Goal: Task Accomplishment & Management: Use online tool/utility

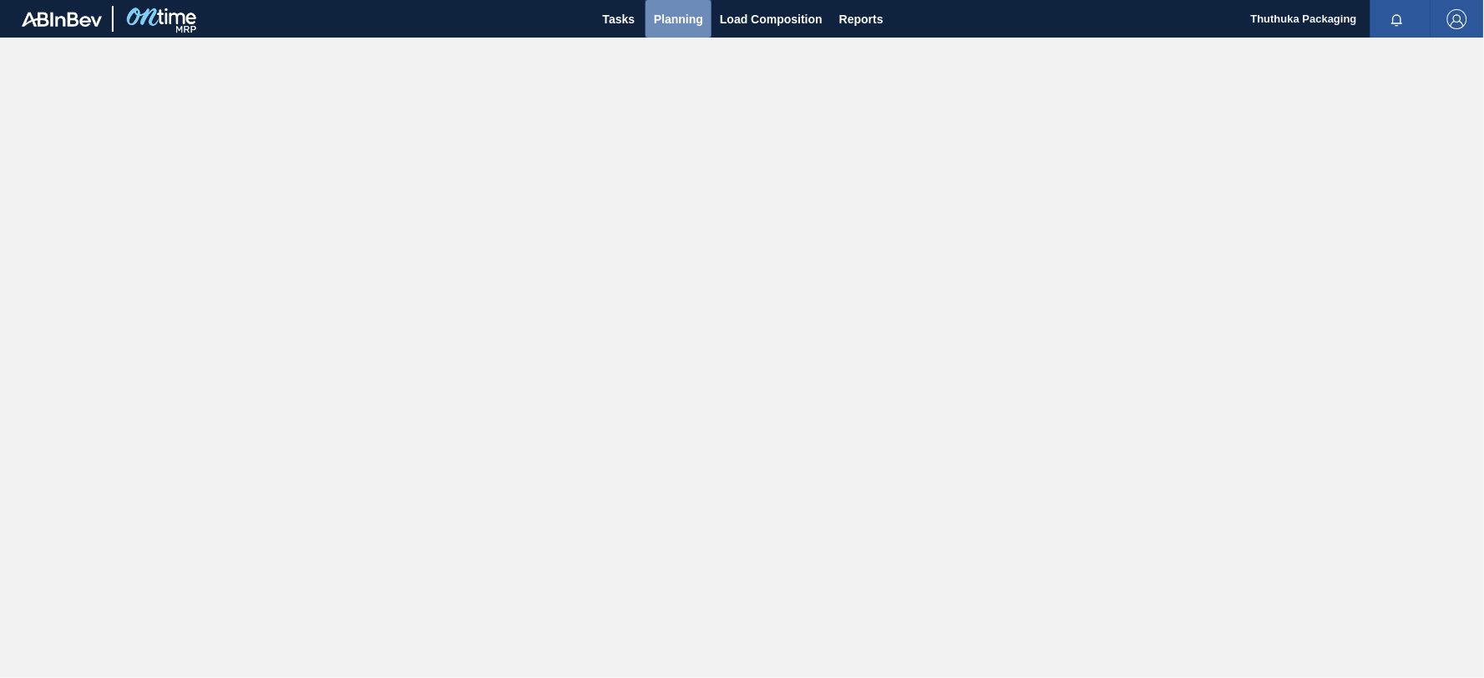
click at [686, 20] on span "Planning" at bounding box center [678, 19] width 49 height 20
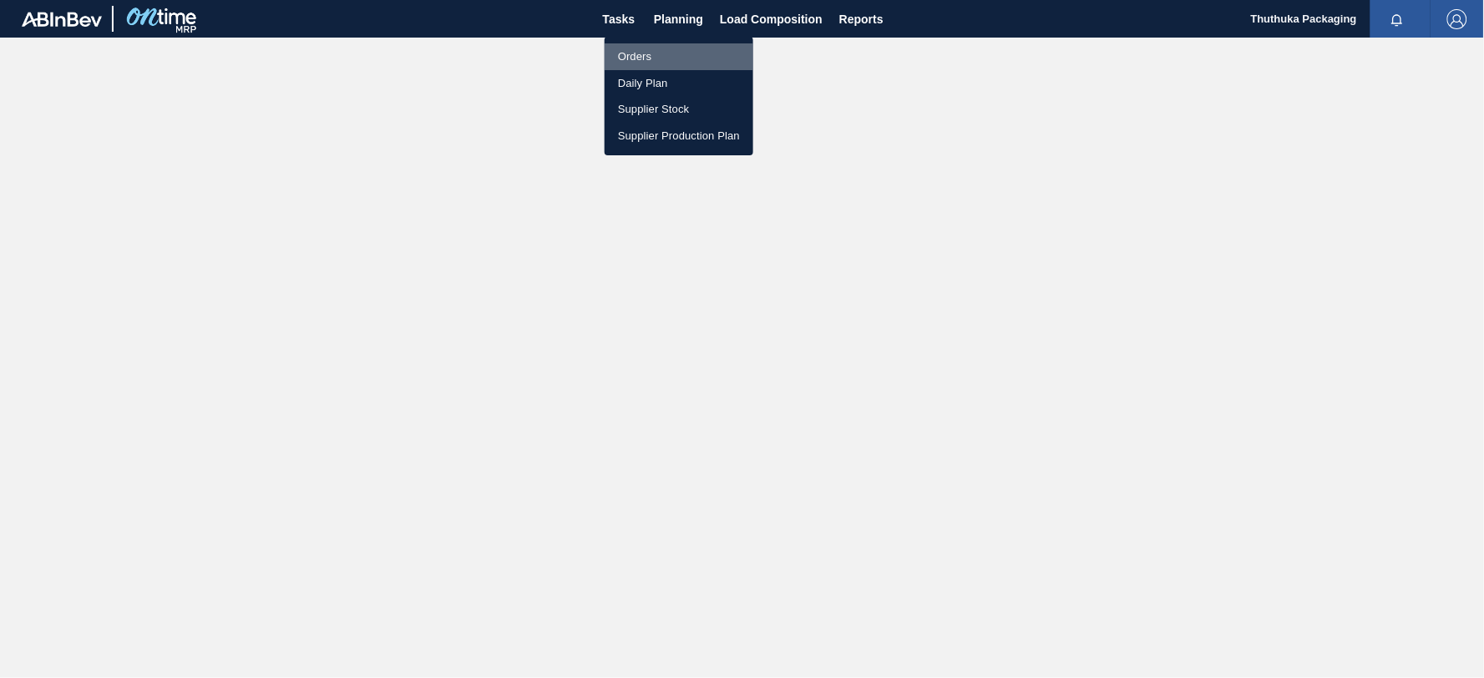
click at [635, 55] on li "Orders" at bounding box center [679, 56] width 149 height 27
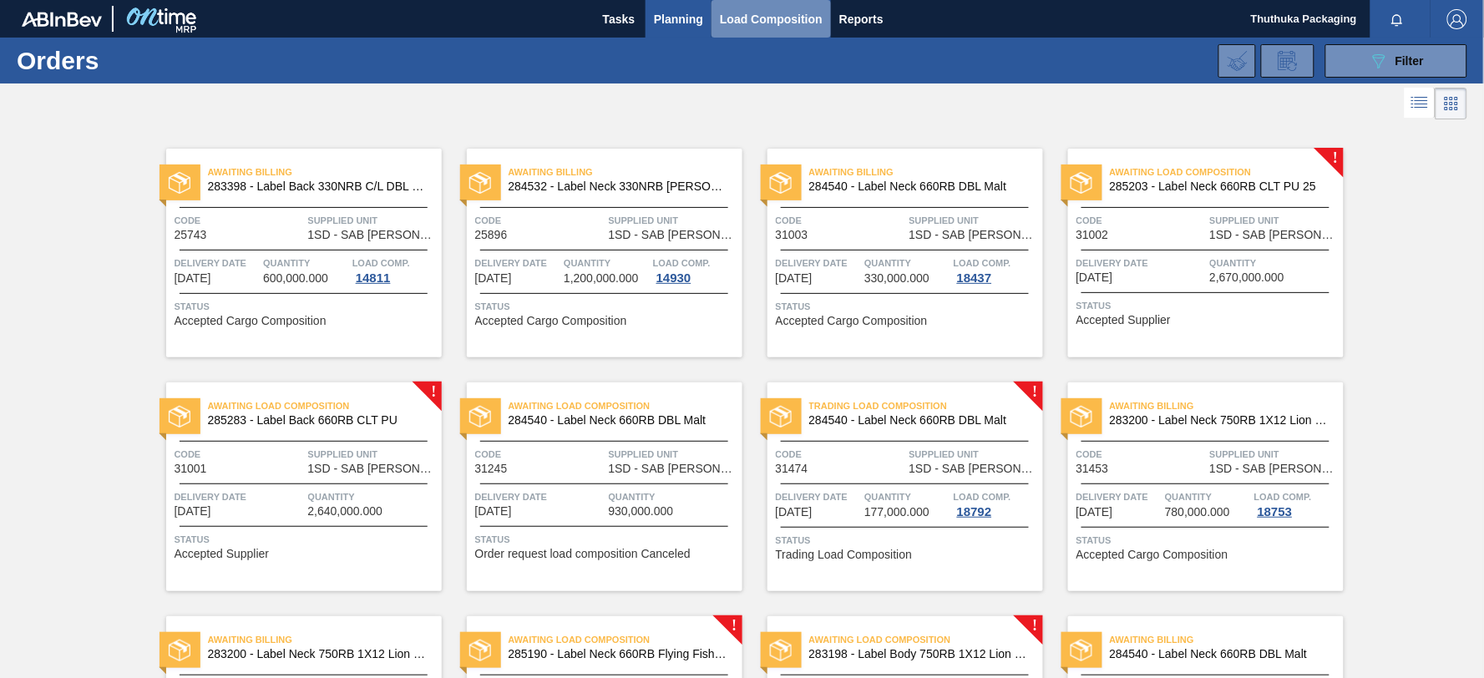
click at [739, 11] on span "Load Composition" at bounding box center [771, 19] width 103 height 20
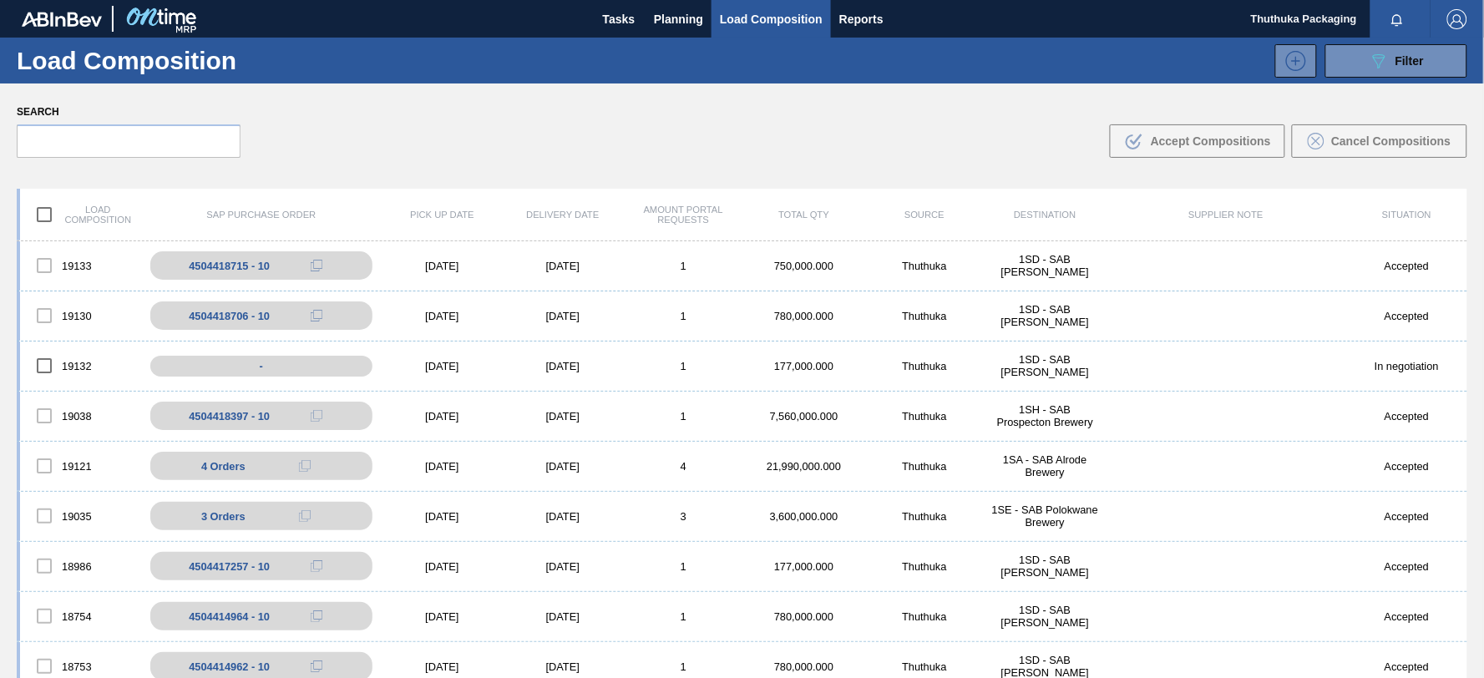
click at [696, 229] on div "Load composition SAP Purchase Order Pick up Date Delivery Date Amount Portal Re…" at bounding box center [742, 215] width 1451 height 53
click at [677, 26] on span "Planning" at bounding box center [678, 19] width 49 height 20
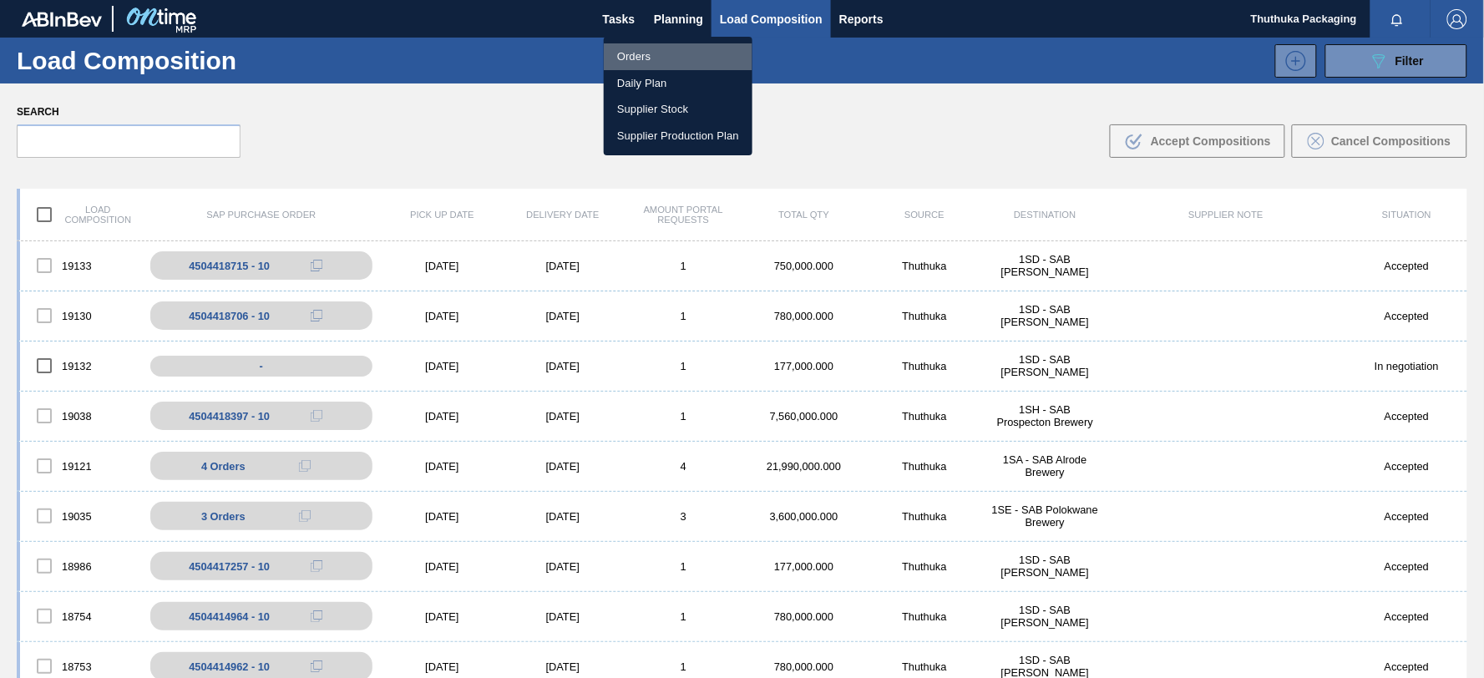
click at [632, 51] on li "Orders" at bounding box center [678, 56] width 149 height 27
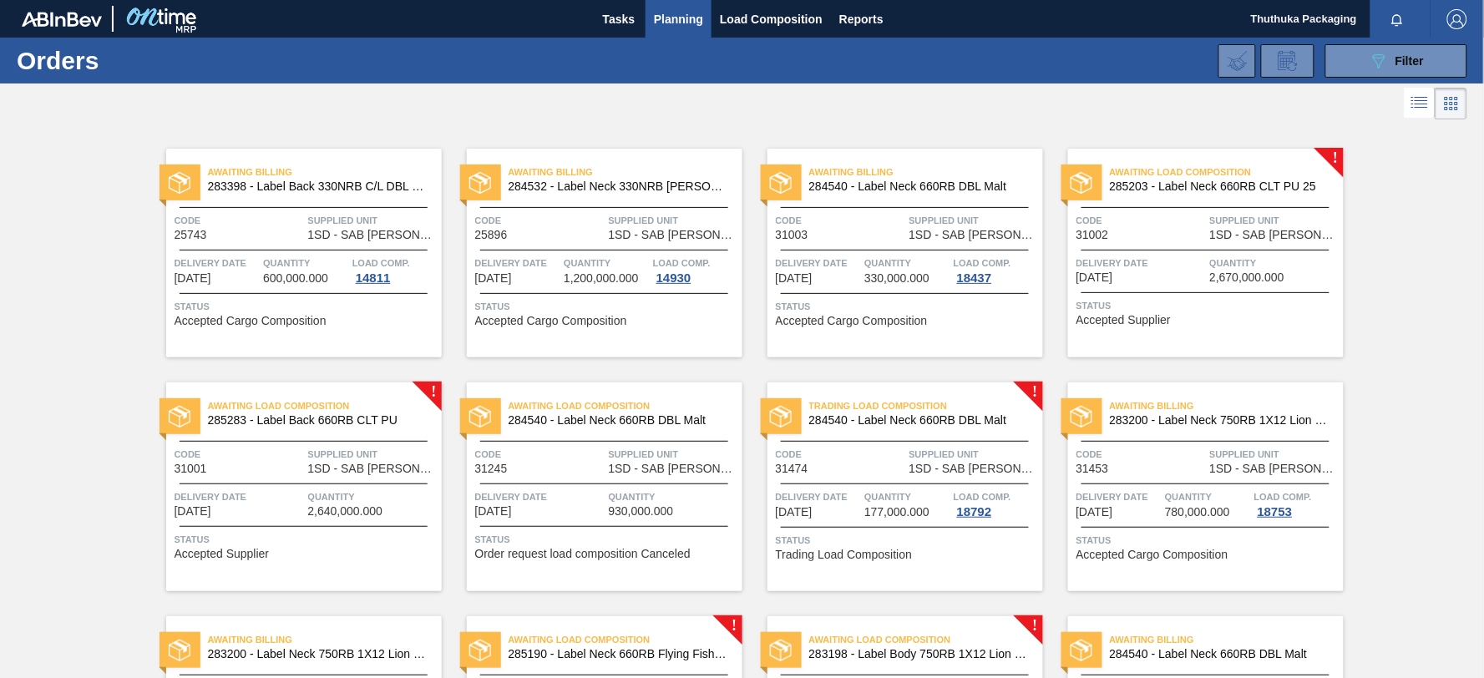
click at [661, 51] on div "089F7B8B-B2A5-4AFE-B5C0-19BA573D28AC Filter Portal Order Code PO SAP Code Step …" at bounding box center [869, 61] width 1213 height 50
click at [737, 18] on span "Load Composition" at bounding box center [771, 19] width 103 height 20
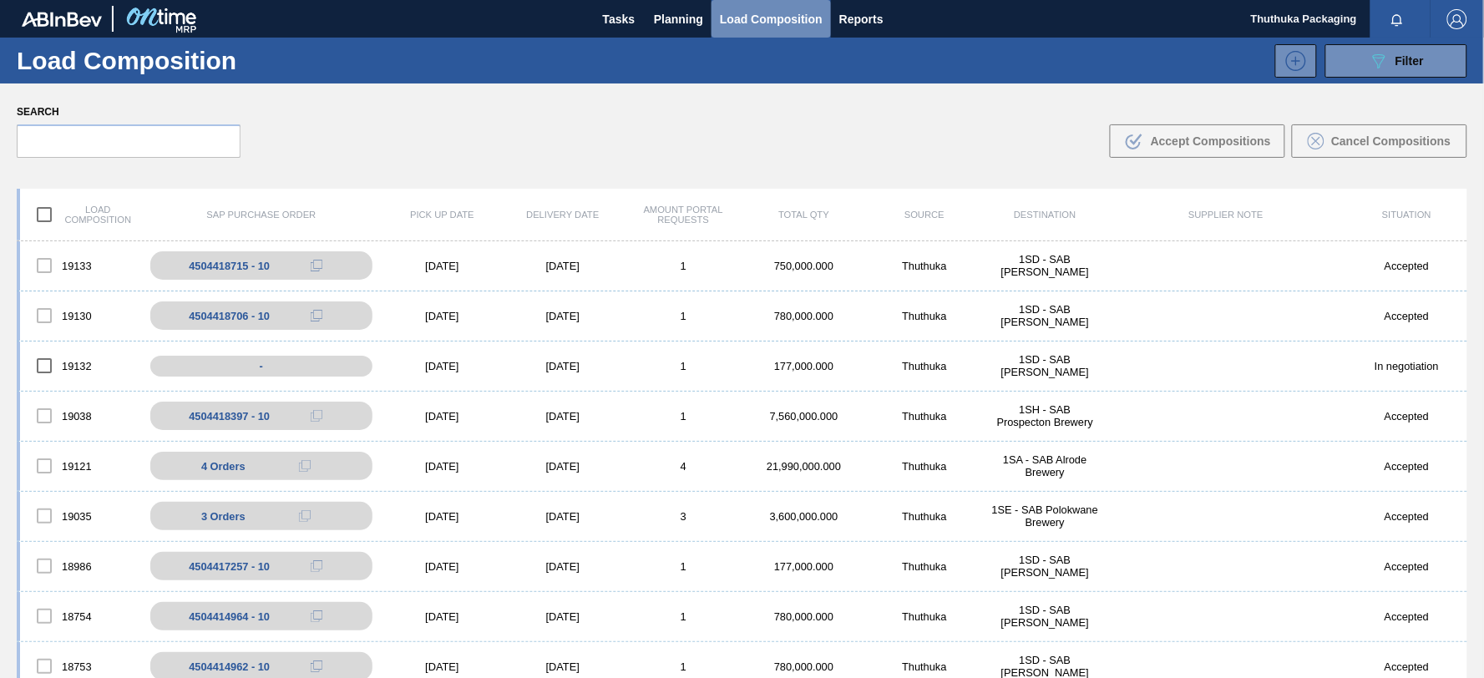
click at [738, 14] on span "Load Composition" at bounding box center [771, 19] width 103 height 20
click at [1349, 65] on button "089F7B8B-B2A5-4AFE-B5C0-19BA573D28AC Filter" at bounding box center [1397, 60] width 142 height 33
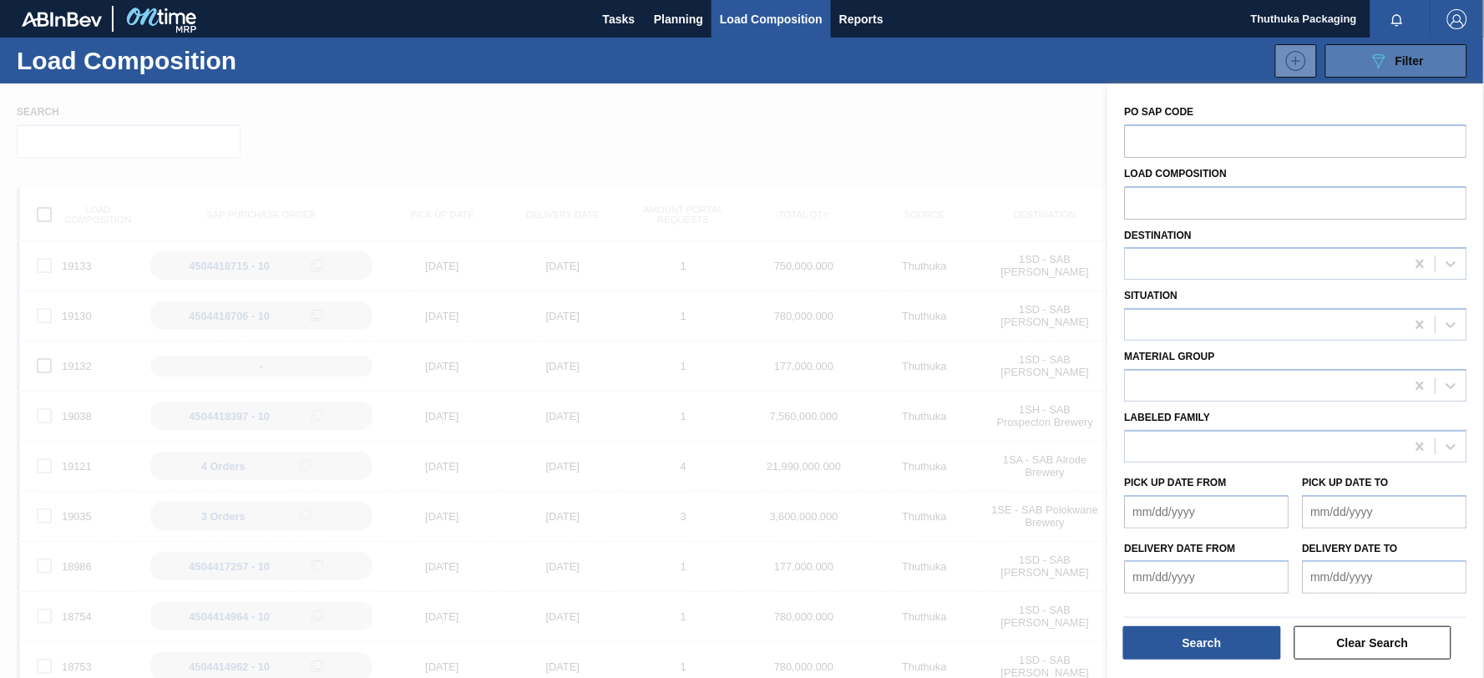
click at [1349, 65] on button "089F7B8B-B2A5-4AFE-B5C0-19BA573D28AC Filter" at bounding box center [1397, 60] width 142 height 33
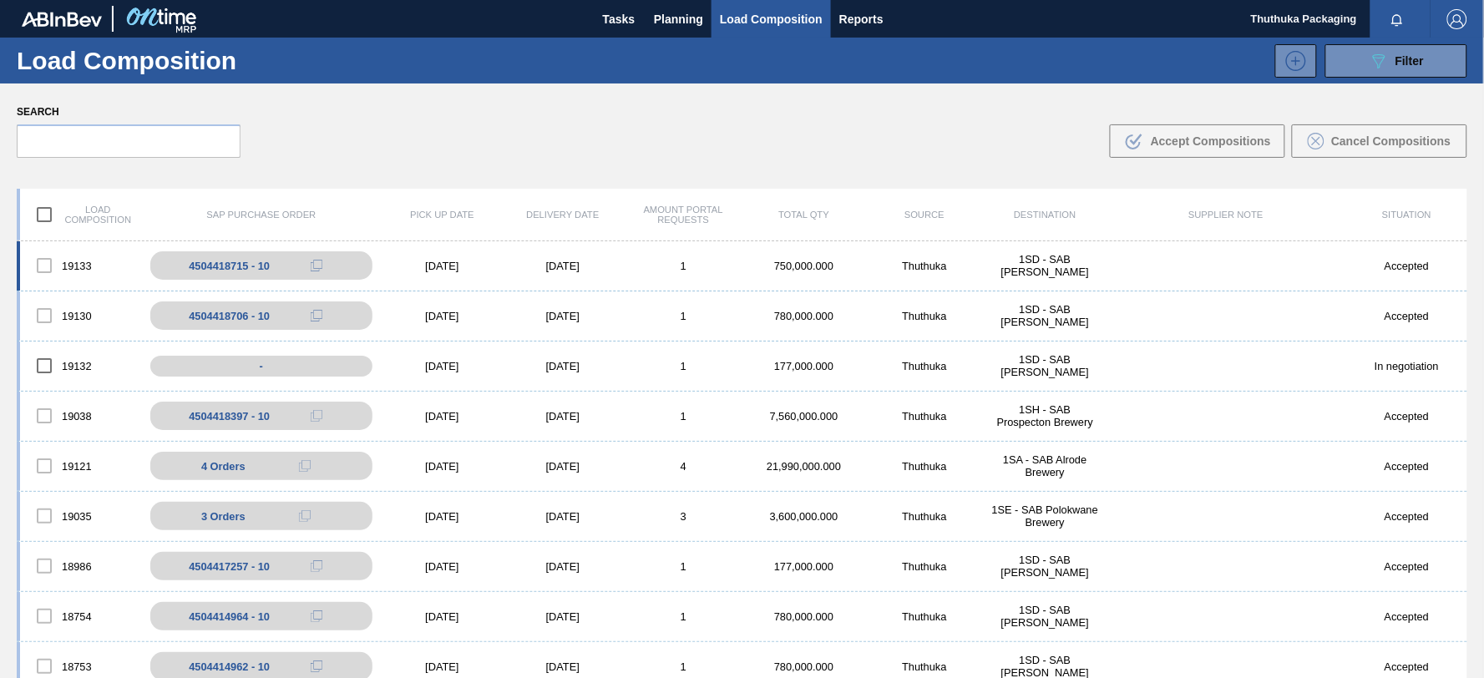
click at [451, 265] on div "[DATE]" at bounding box center [442, 266] width 120 height 13
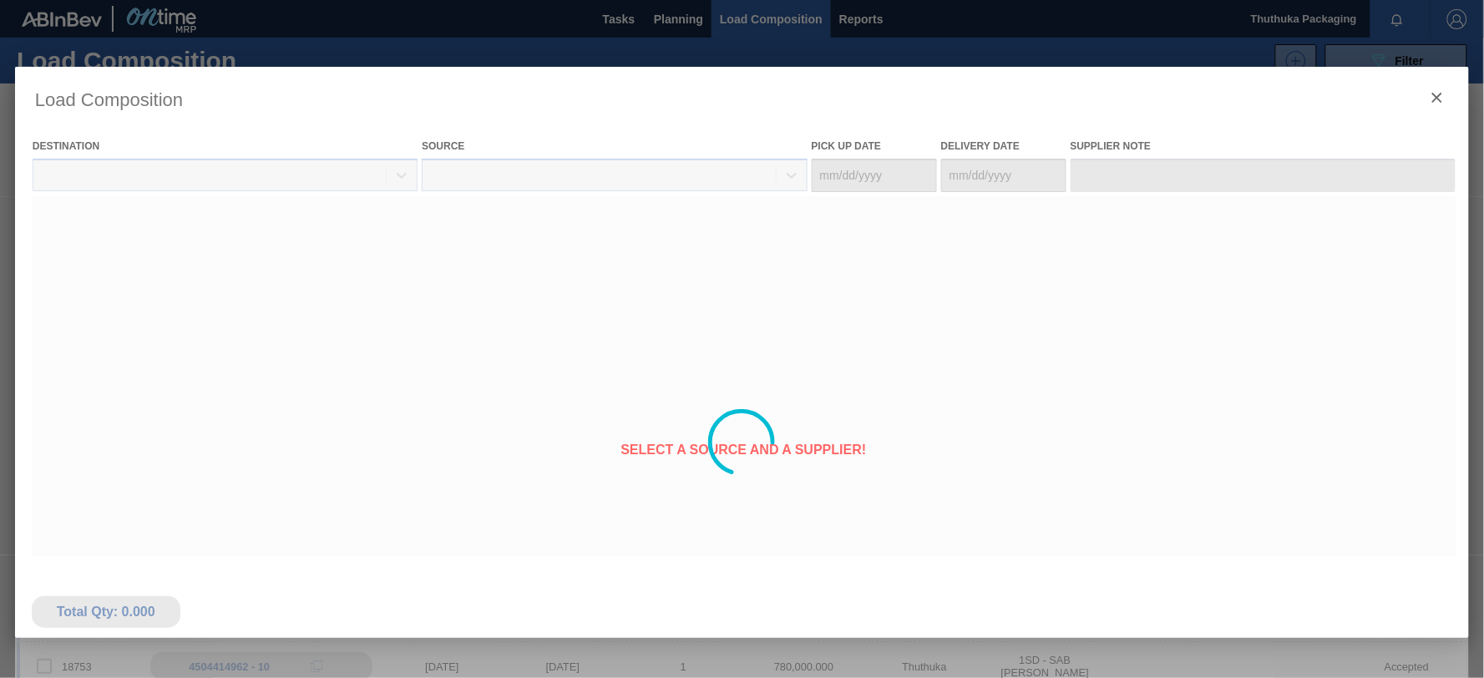
type Date "[DATE]"
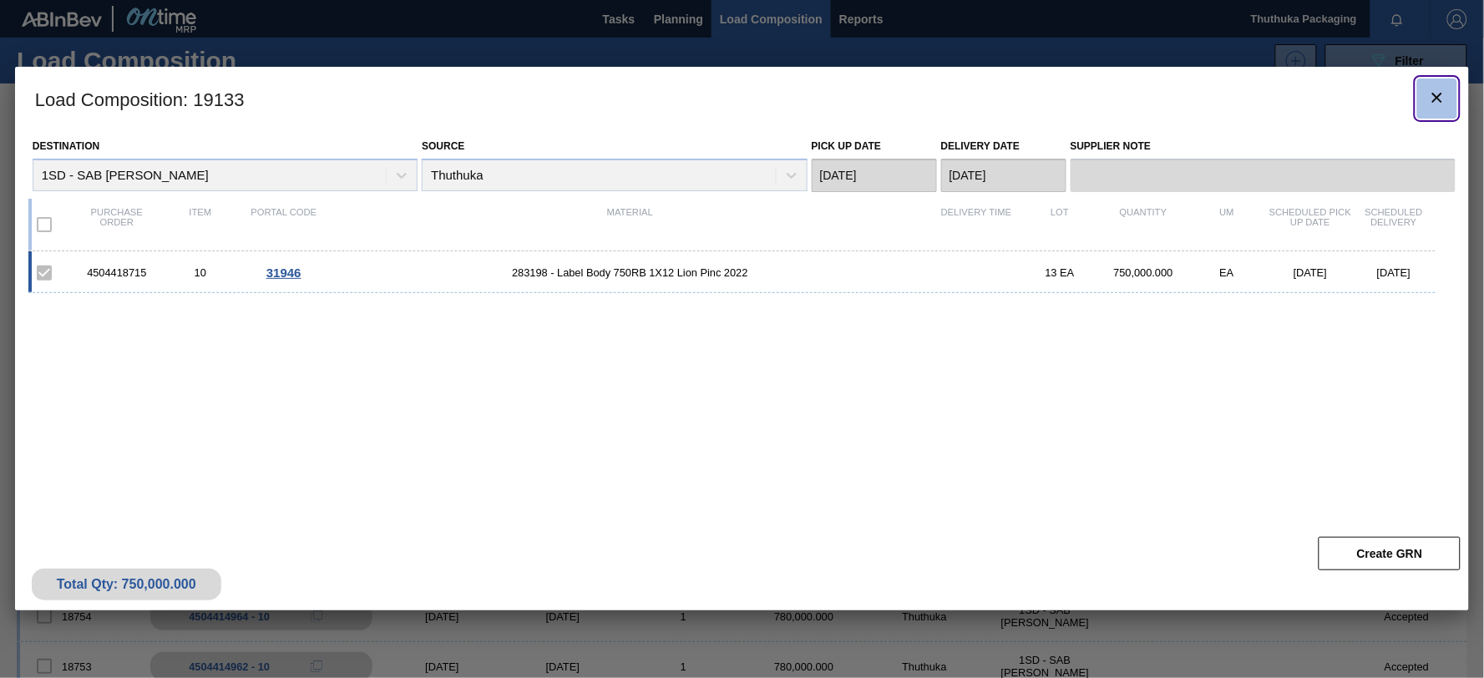
click at [1434, 94] on icon "botão de ícone" at bounding box center [1438, 98] width 10 height 10
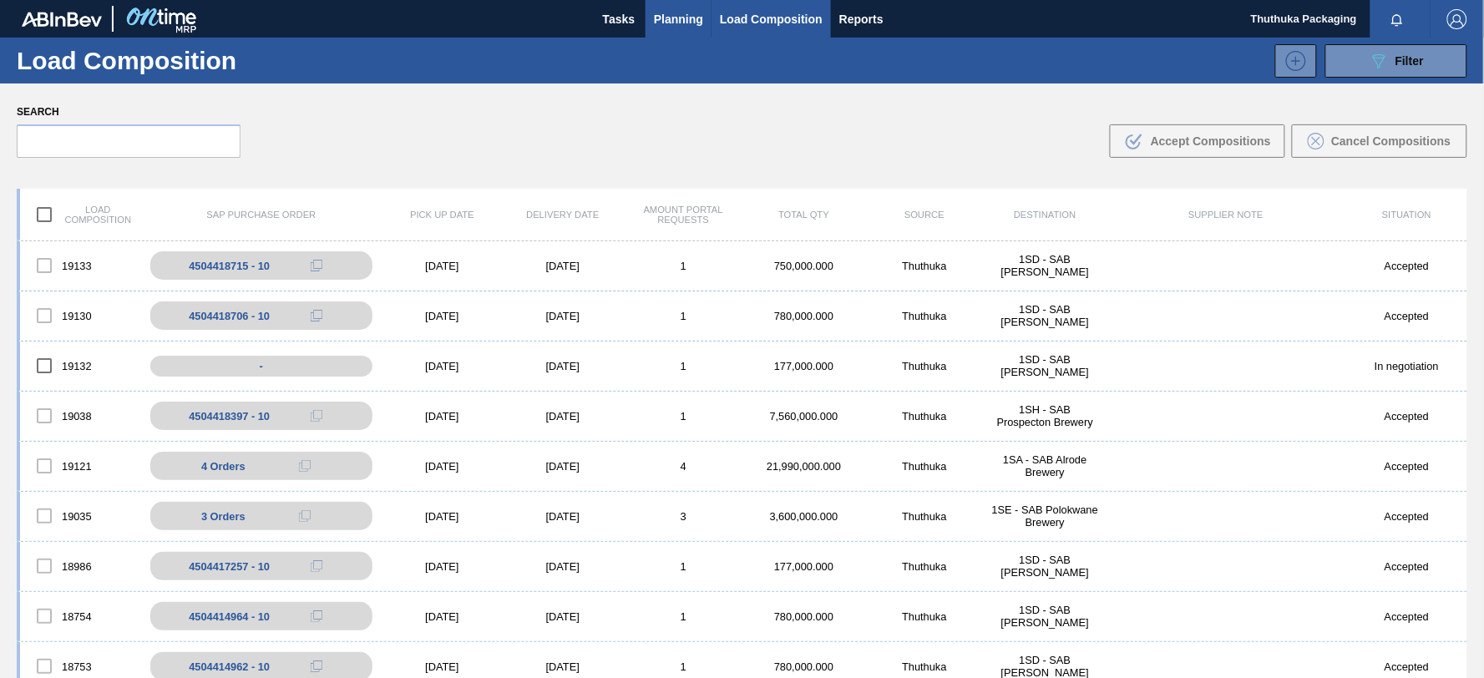
click at [671, 14] on span "Planning" at bounding box center [678, 19] width 49 height 20
